Goal: Communication & Community: Answer question/provide support

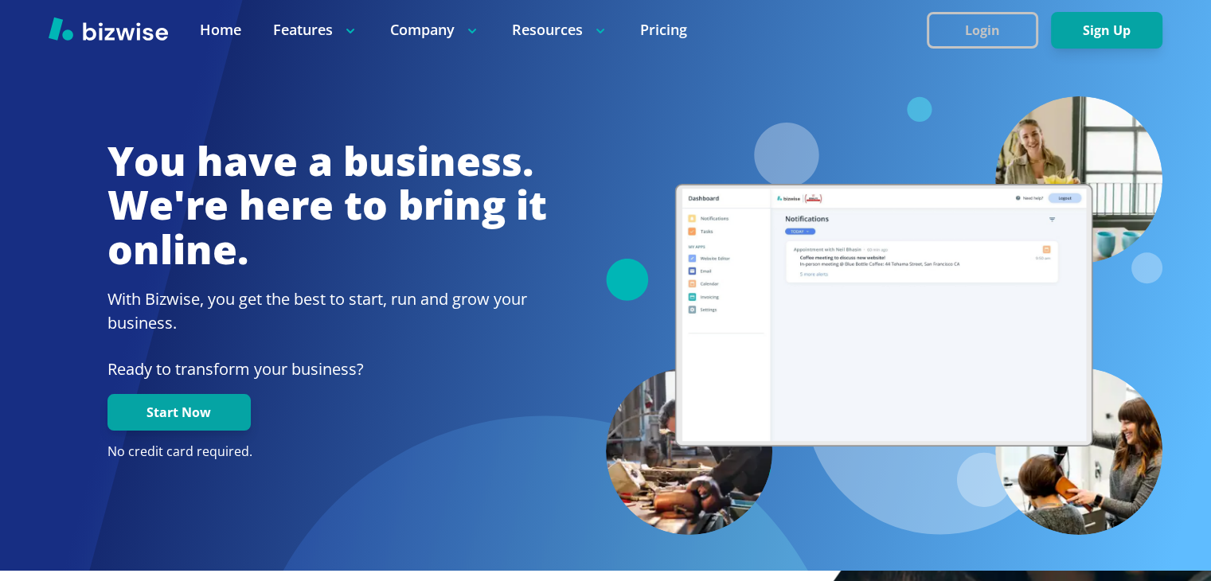
click at [988, 27] on button "Login" at bounding box center [981, 30] width 111 height 37
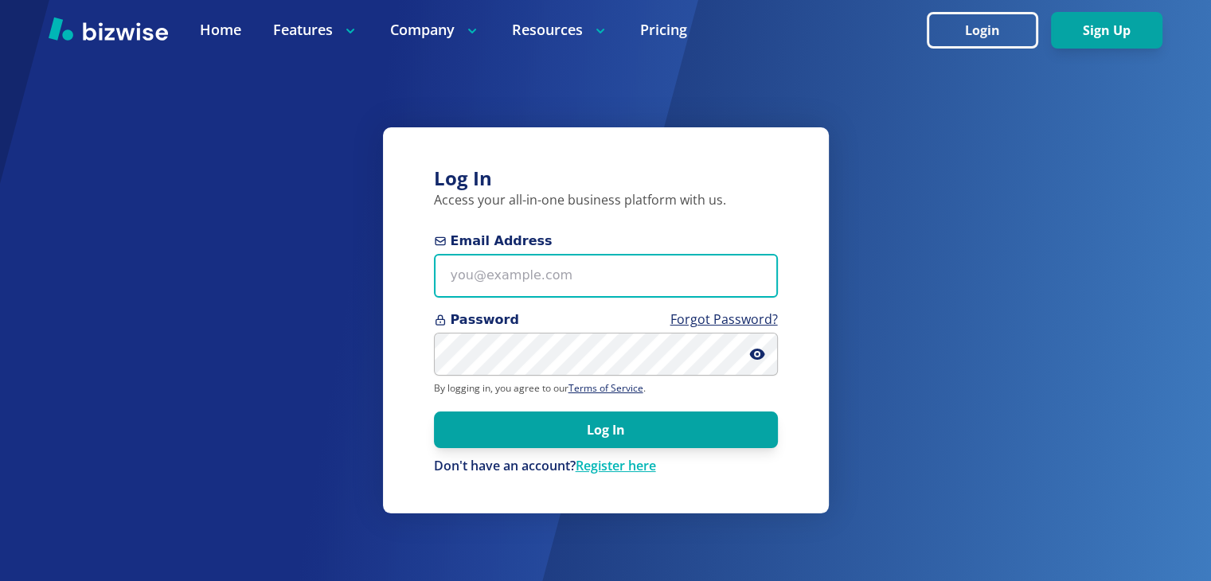
click at [561, 281] on input "Email Address" at bounding box center [606, 276] width 344 height 44
type input "[EMAIL_ADDRESS][DOMAIN_NAME]"
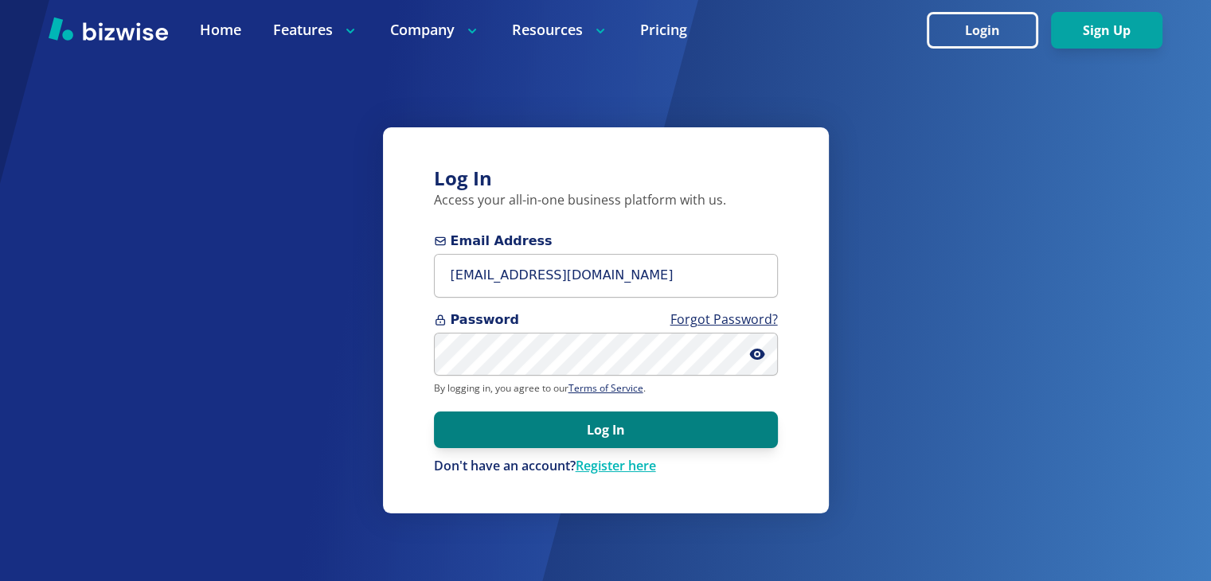
click at [614, 427] on button "Log In" at bounding box center [606, 429] width 344 height 37
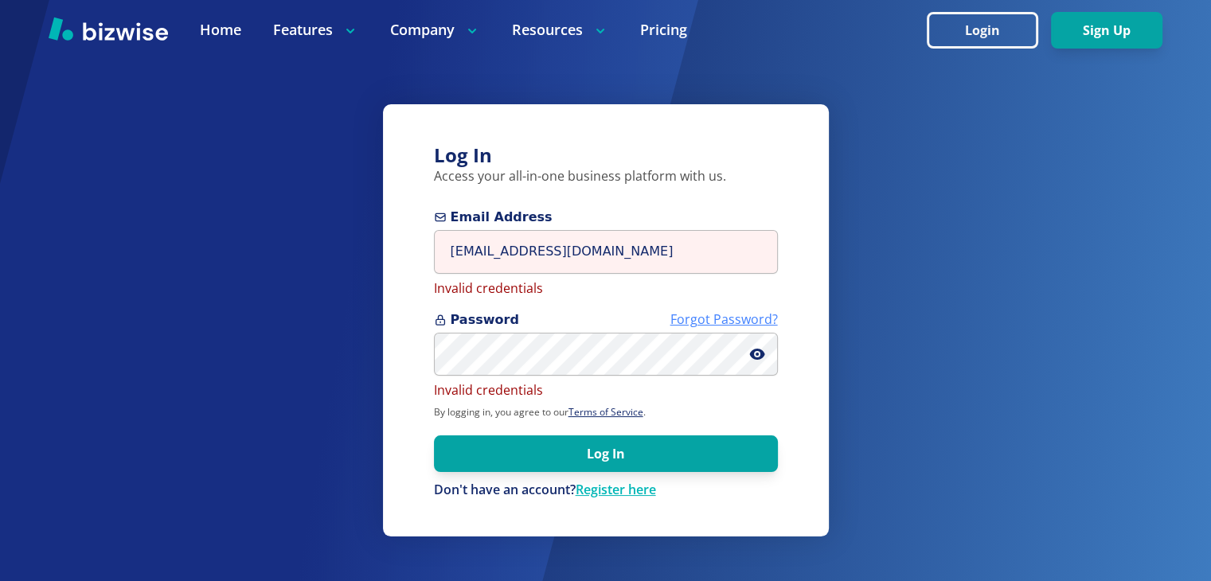
click at [710, 319] on link "Forgot Password?" at bounding box center [723, 319] width 107 height 18
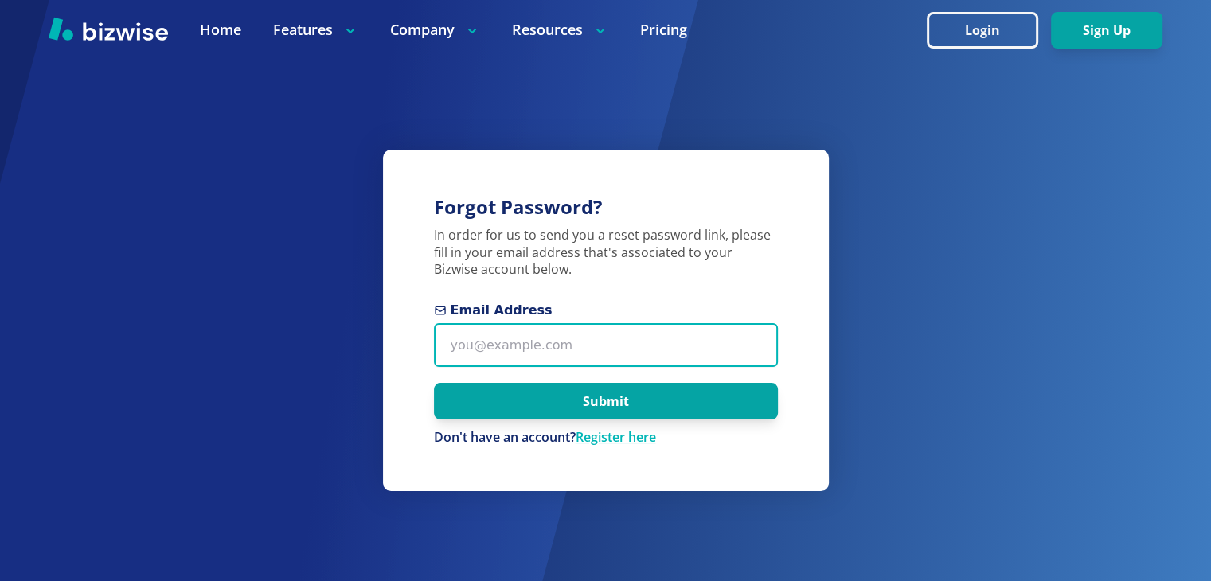
click at [666, 348] on input "Email Address" at bounding box center [606, 345] width 344 height 44
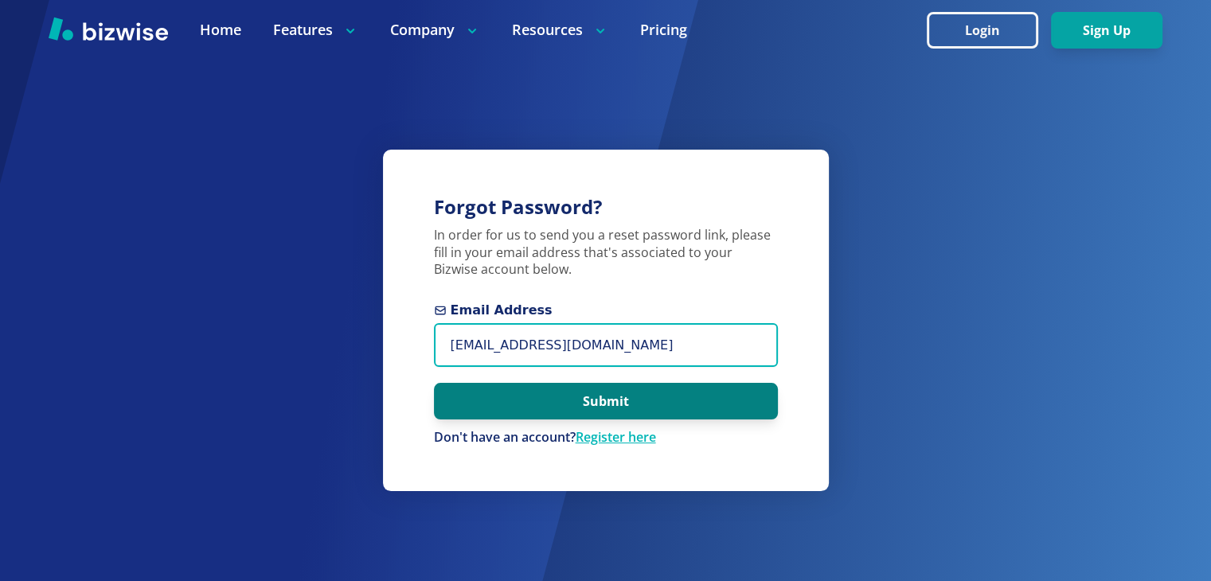
type input "[EMAIL_ADDRESS][DOMAIN_NAME]"
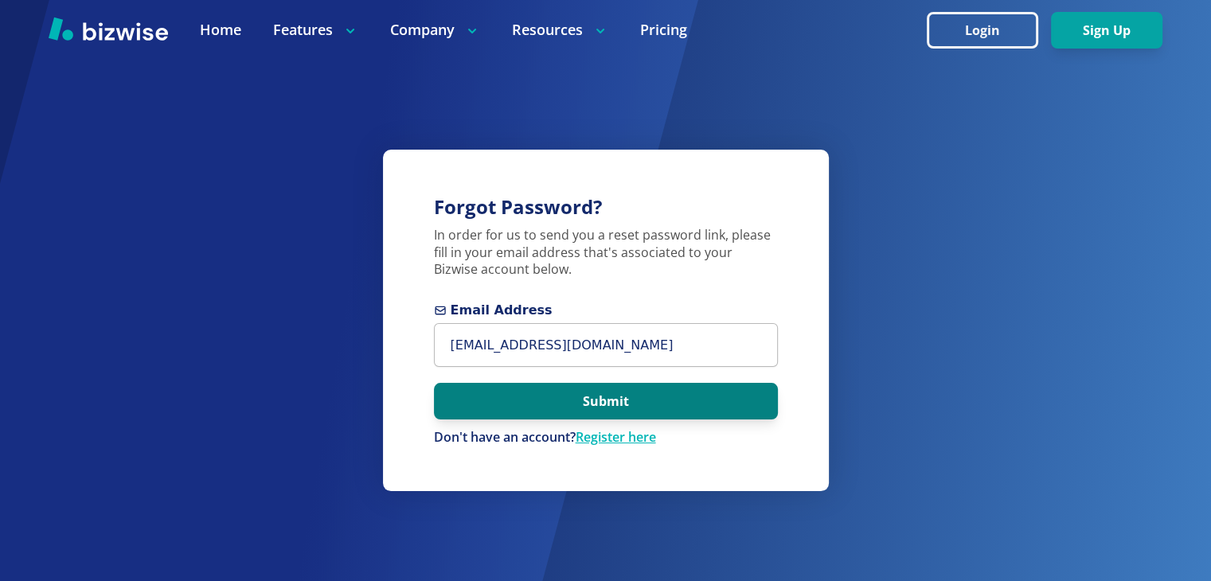
click at [640, 396] on button "Submit" at bounding box center [606, 401] width 344 height 37
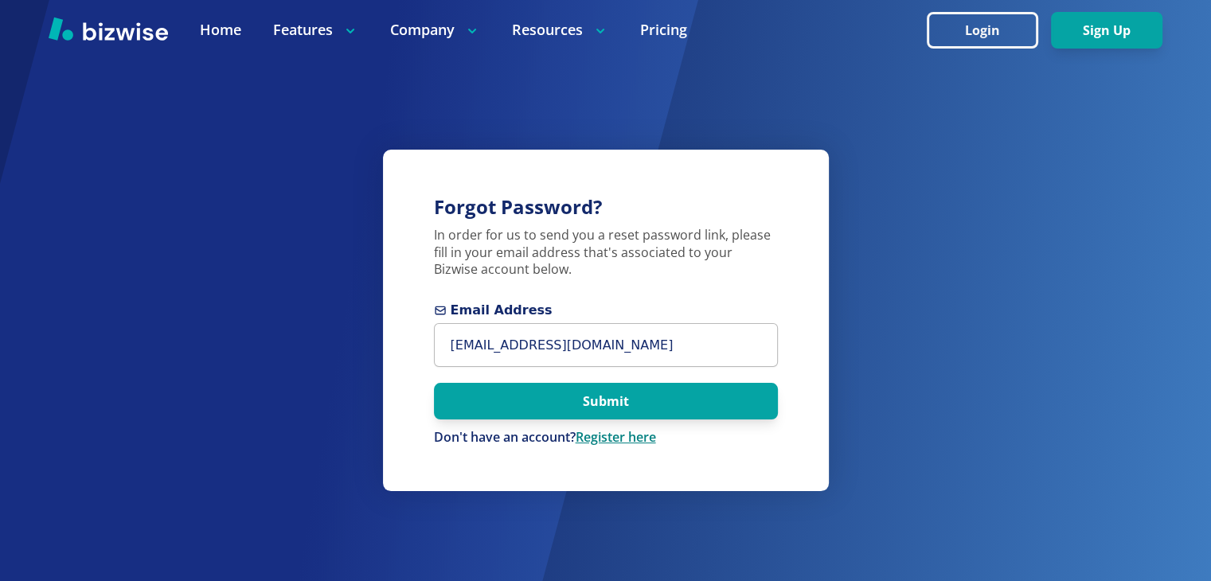
click at [635, 438] on link "Register here" at bounding box center [615, 437] width 80 height 18
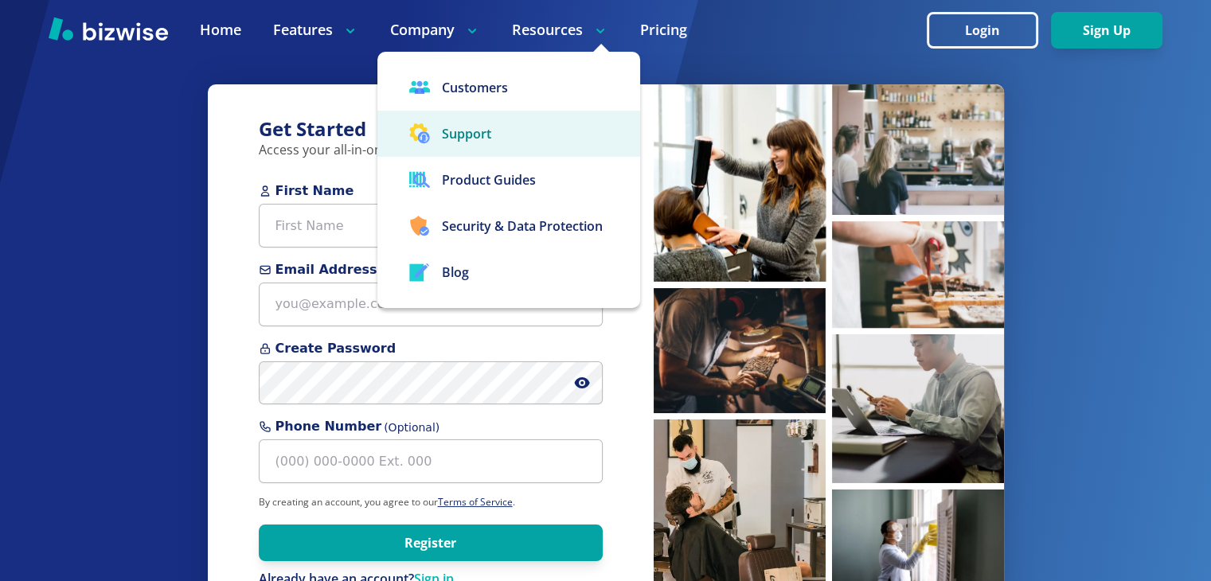
click at [486, 140] on button "Support" at bounding box center [508, 134] width 263 height 46
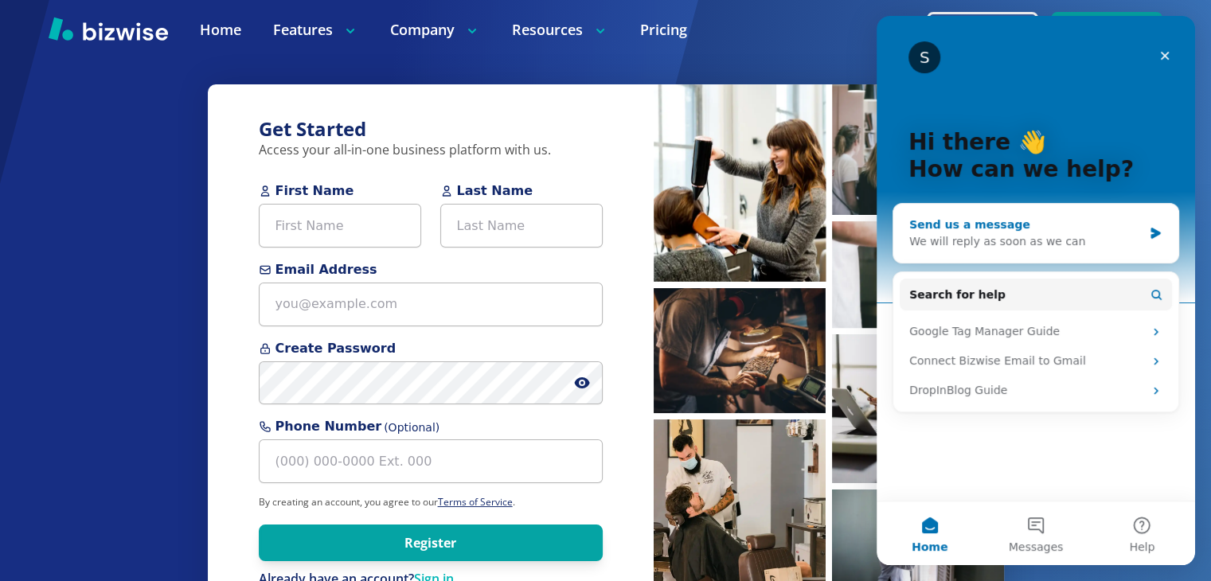
click at [1057, 241] on div "We will reply as soon as we can" at bounding box center [1025, 241] width 233 height 17
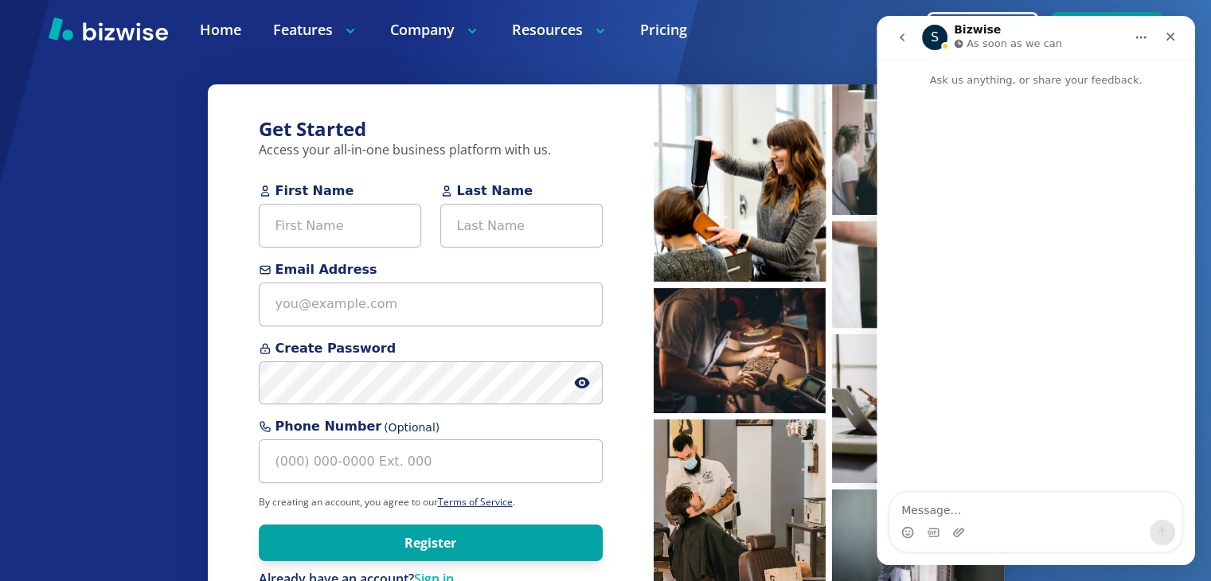
click at [994, 510] on textarea "Message…" at bounding box center [1035, 506] width 291 height 27
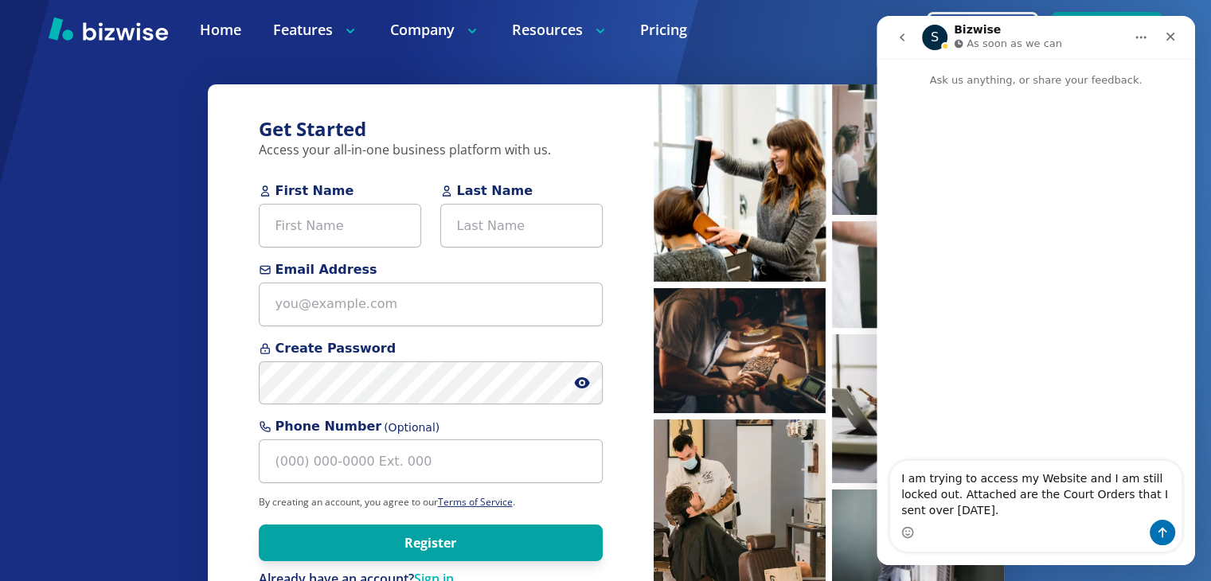
type textarea "I am trying to access my Website and I am still locked out. Attached are the Co…"
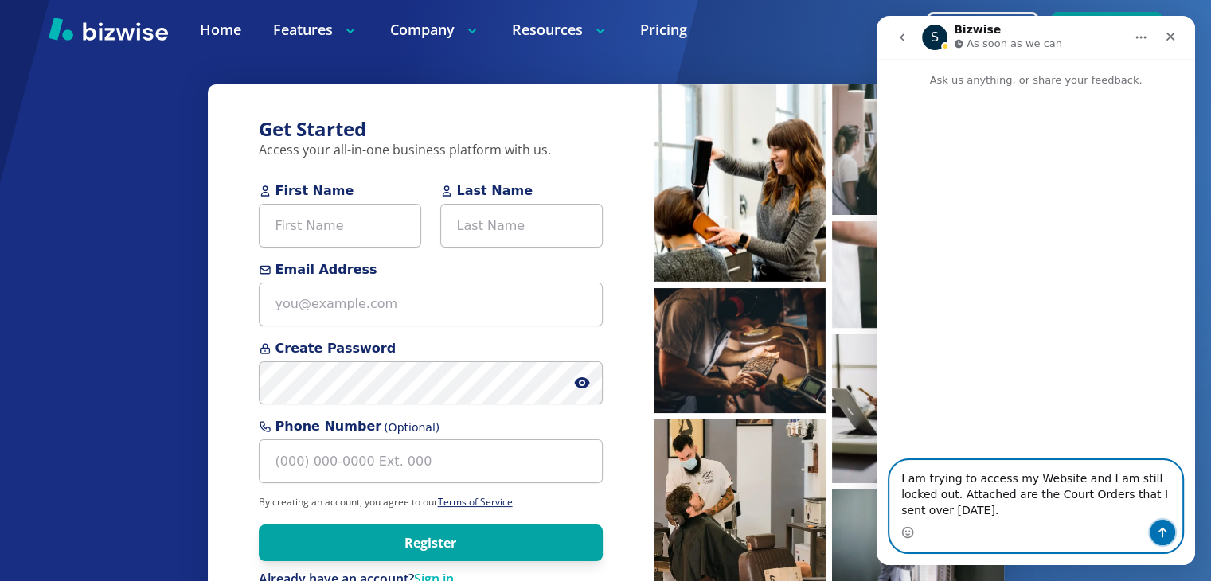
click at [1169, 529] on button "Send a message…" at bounding box center [1161, 532] width 25 height 25
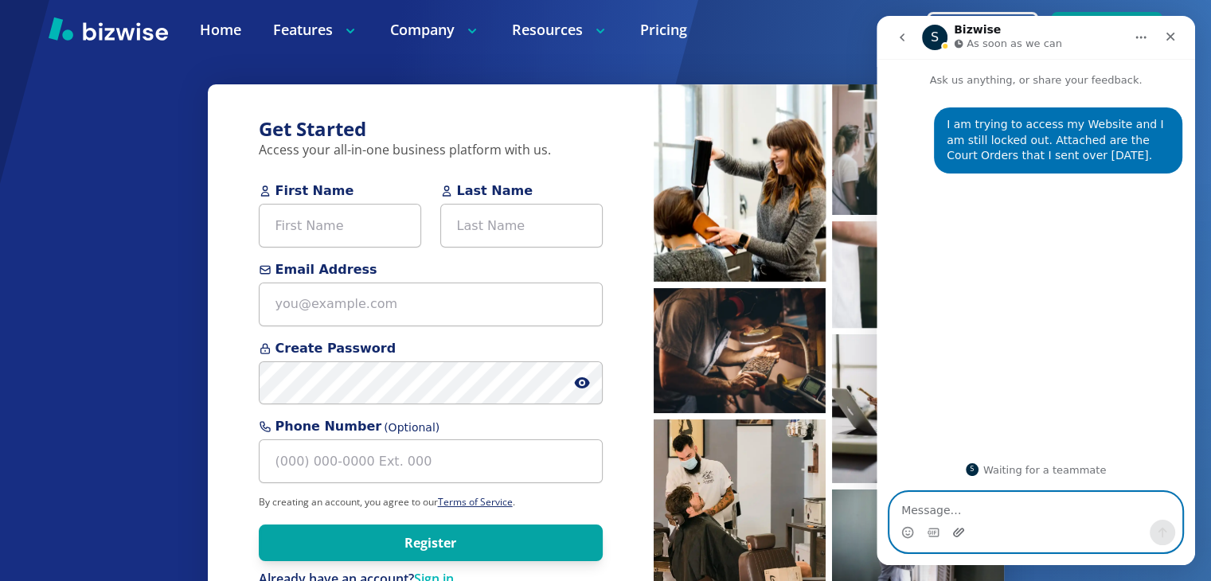
click at [959, 531] on icon "Upload attachment" at bounding box center [958, 532] width 11 height 9
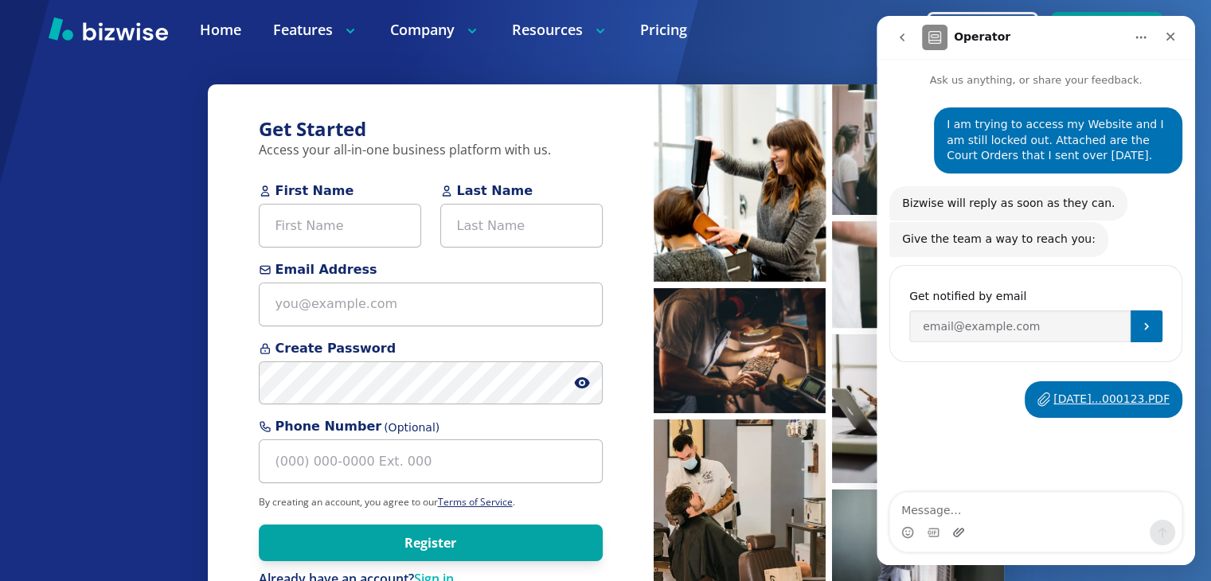
click at [344, 75] on div "Get Started Access your all-in-one business platform with us. First Name Last N…" at bounding box center [605, 322] width 1211 height 645
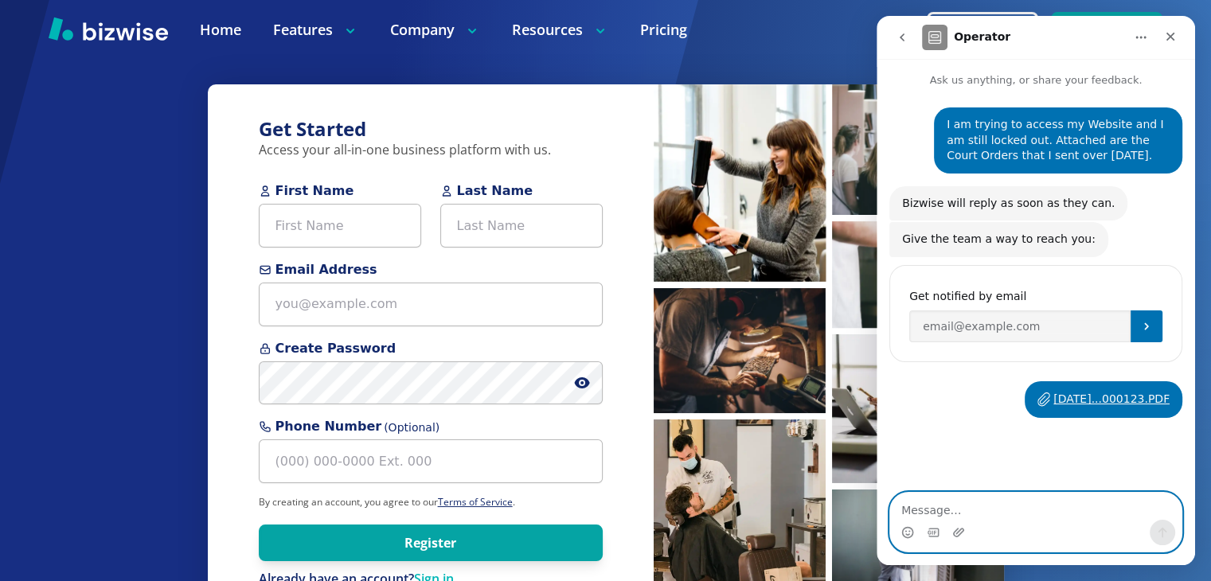
click at [955, 510] on textarea "Message…" at bounding box center [1035, 506] width 291 height 27
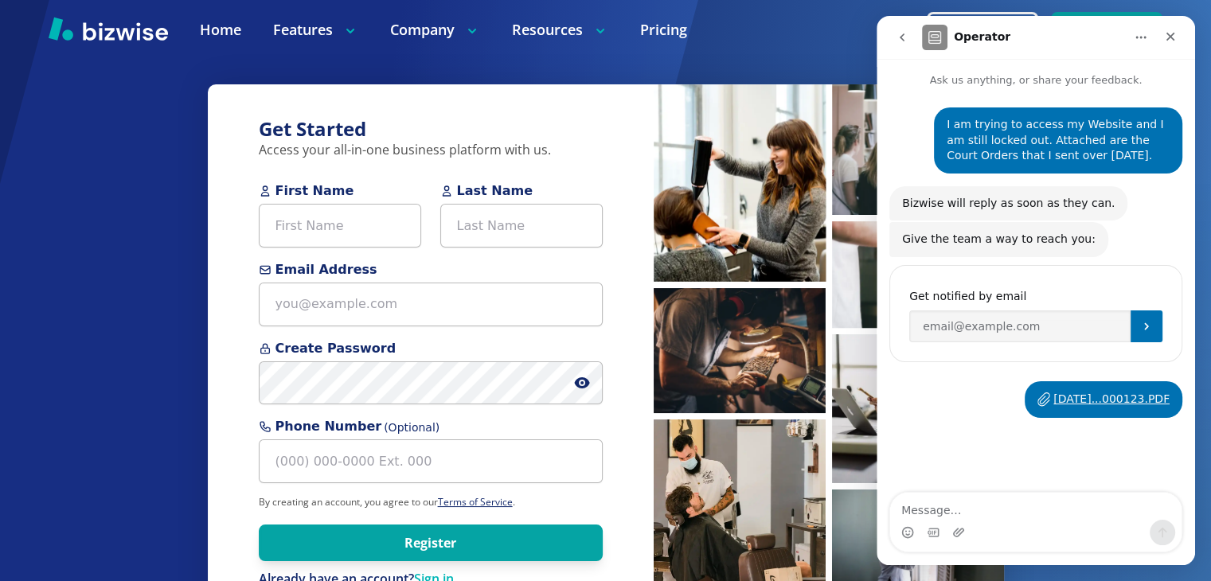
click at [1096, 396] on div "[DATE]...000123.PDF" at bounding box center [1111, 399] width 116 height 17
click at [783, 47] on div at bounding box center [605, 30] width 1211 height 60
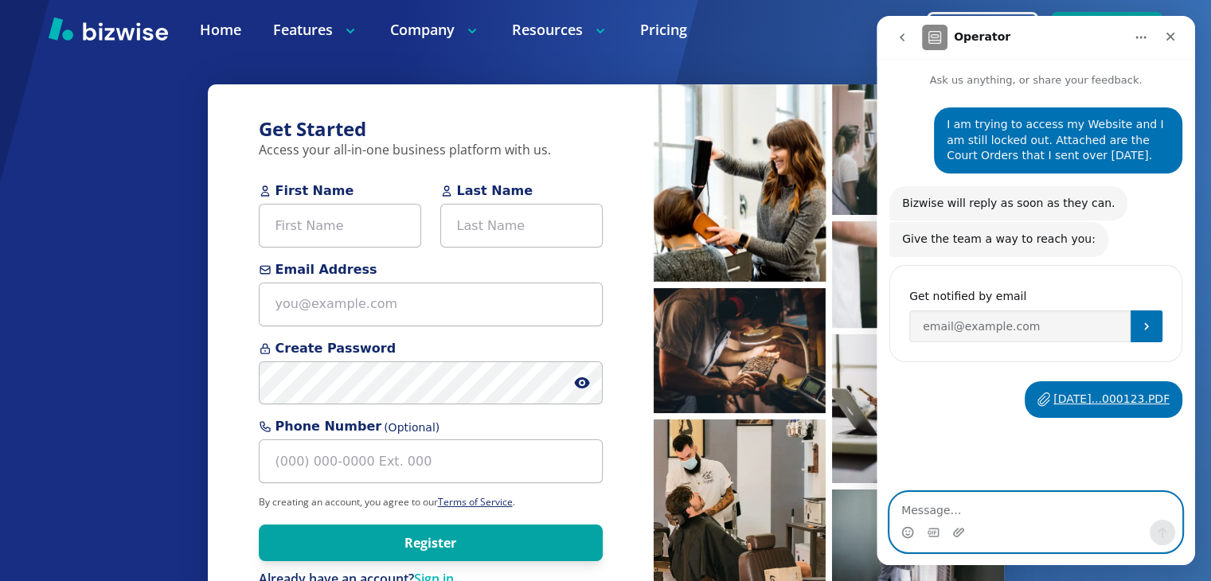
click at [965, 506] on textarea "Message…" at bounding box center [1035, 506] width 291 height 27
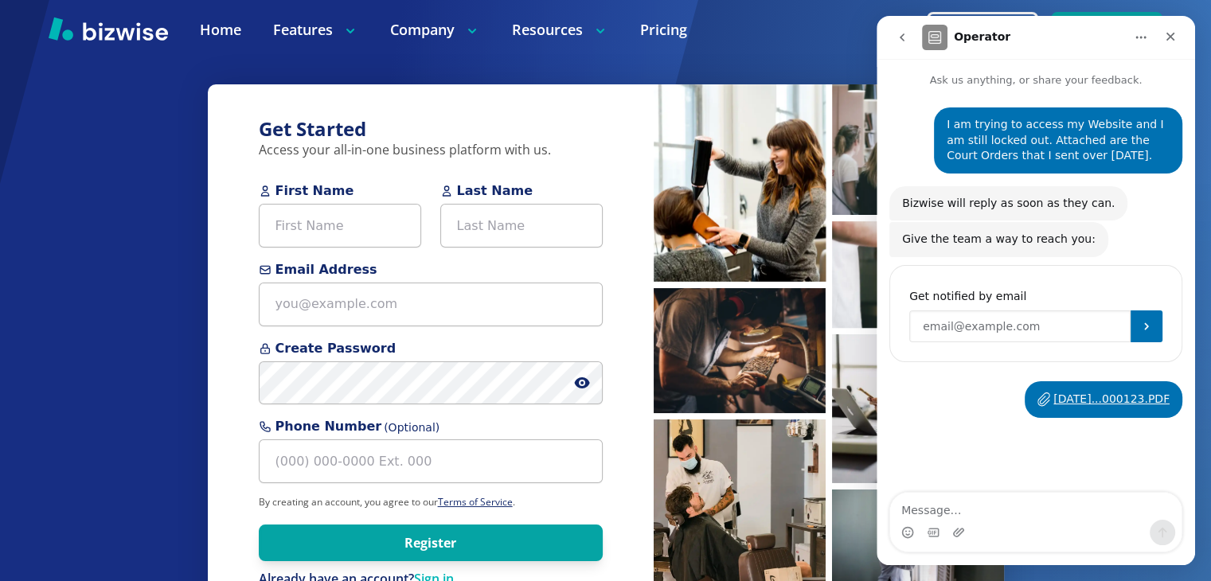
click at [1074, 331] on input "Enter your email" at bounding box center [1019, 326] width 221 height 32
type input "[EMAIL_ADDRESS][DOMAIN_NAME]"
click at [1147, 326] on icon "Submit" at bounding box center [1146, 326] width 4 height 7
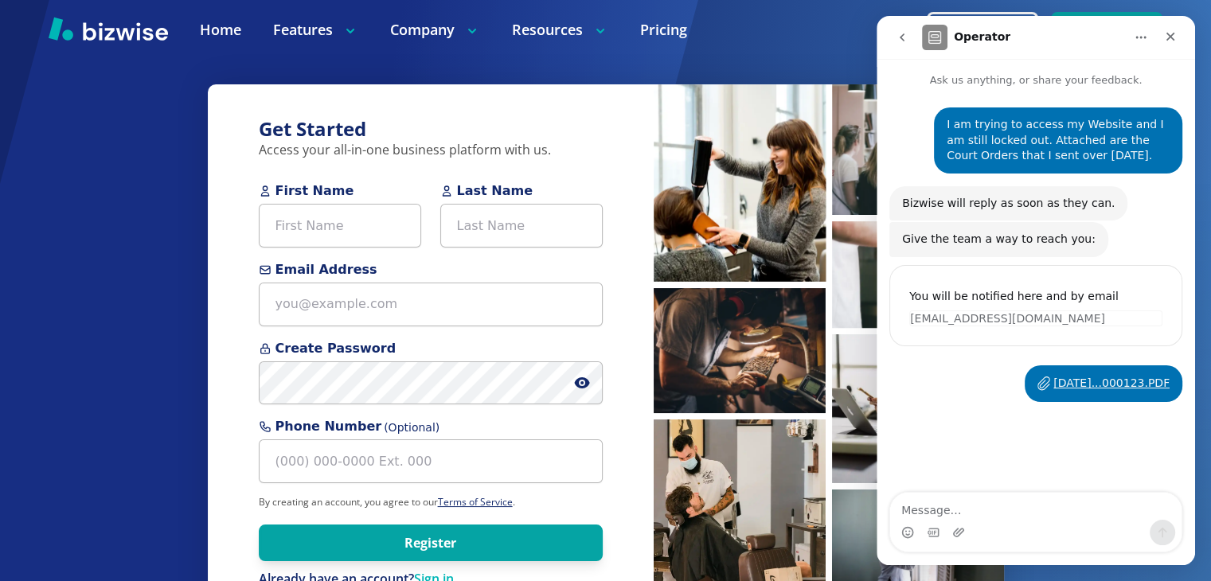
click at [1137, 32] on icon "Home" at bounding box center [1140, 37] width 13 height 13
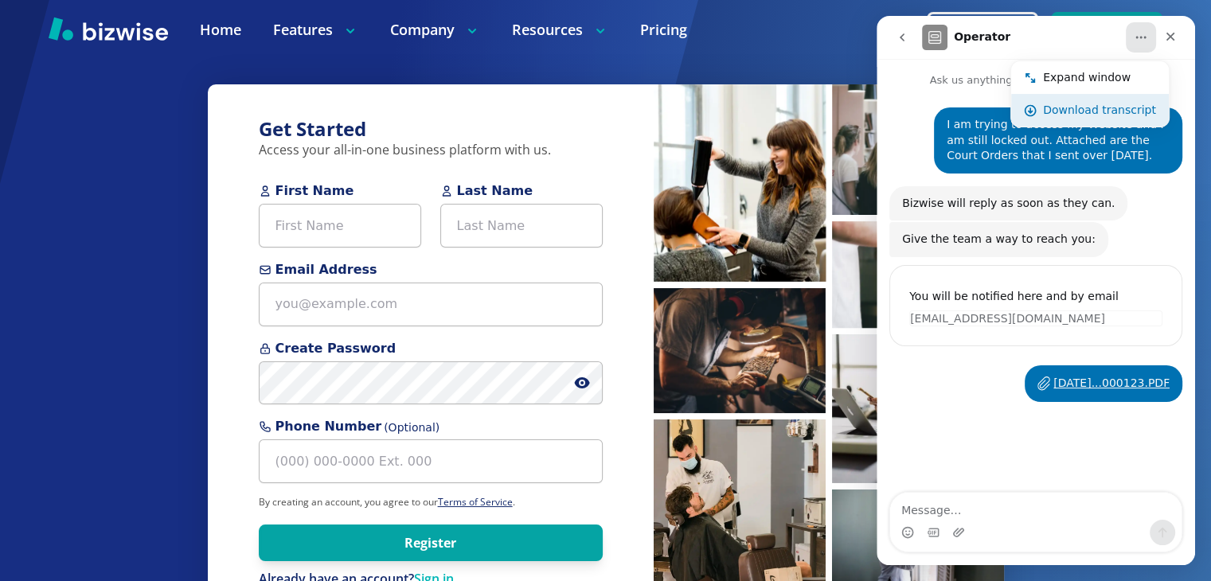
click at [1117, 112] on div "Download transcript" at bounding box center [1099, 110] width 113 height 17
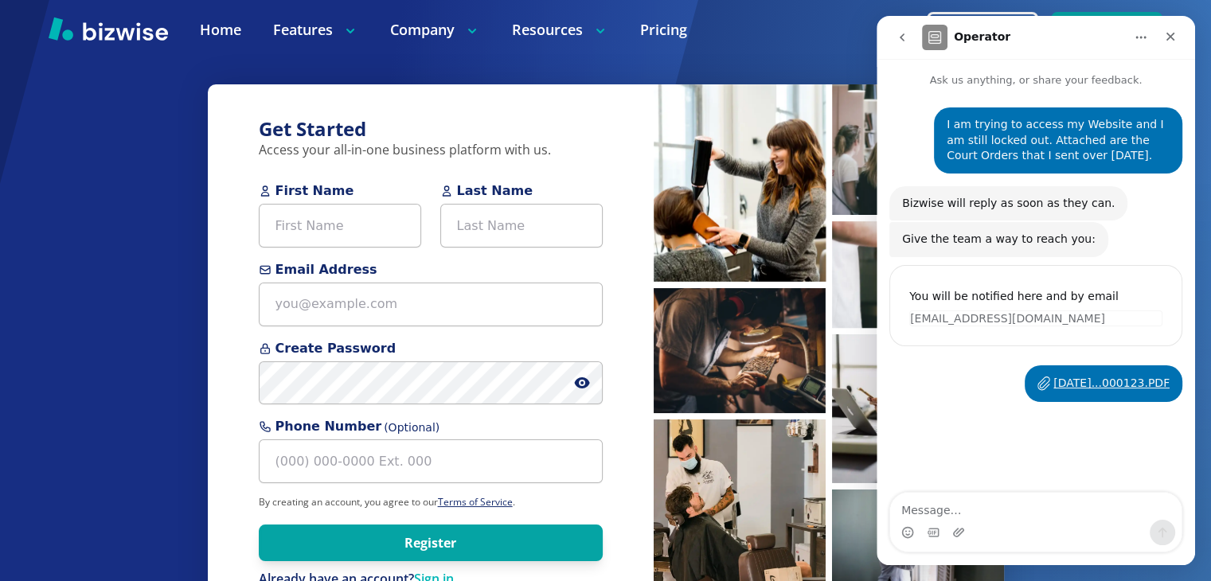
click at [834, 58] on div at bounding box center [605, 30] width 1211 height 60
